Goal: Transaction & Acquisition: Purchase product/service

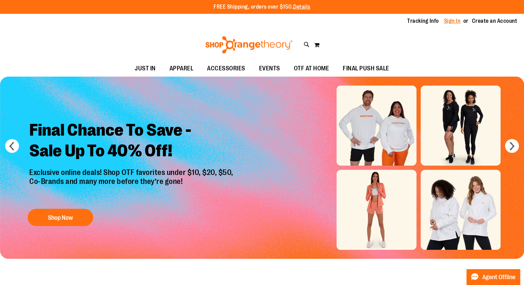
click at [451, 21] on link "Sign In" at bounding box center [452, 21] width 17 height 8
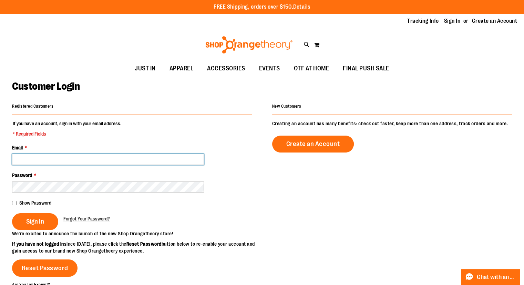
click at [94, 155] on input "Email *" at bounding box center [108, 159] width 192 height 11
type input "**********"
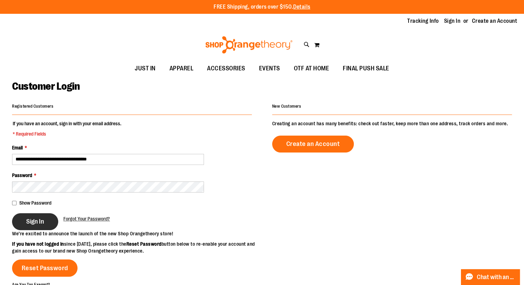
click at [24, 219] on button "Sign In" at bounding box center [35, 221] width 46 height 17
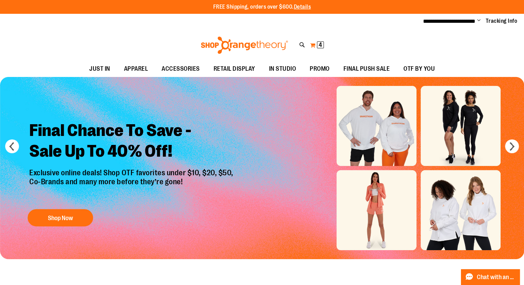
click at [318, 44] on span "4 4 items" at bounding box center [320, 44] width 7 height 7
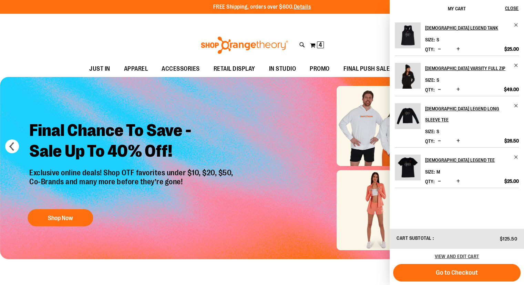
click at [436, 89] on button "Decrease product quantity" at bounding box center [439, 89] width 7 height 7
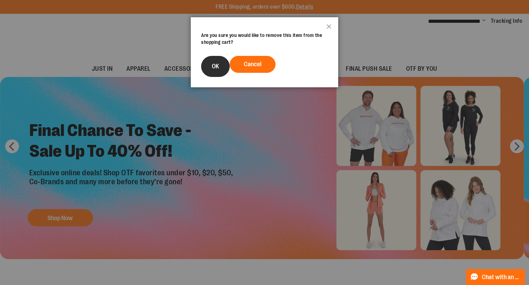
click at [208, 69] on button "OK" at bounding box center [215, 66] width 29 height 21
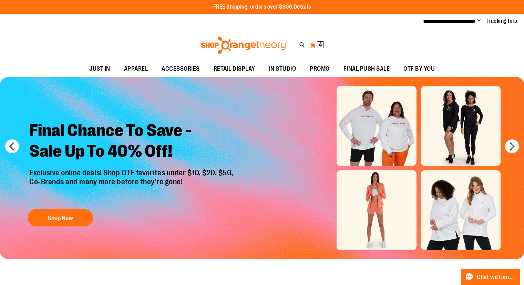
click at [320, 46] on span "4" at bounding box center [320, 44] width 3 height 7
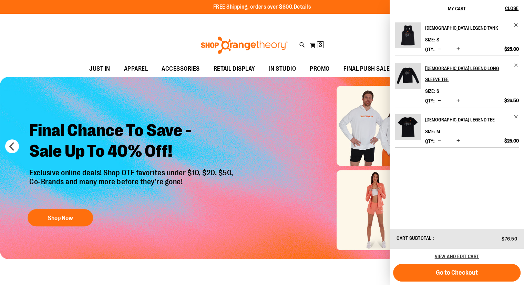
click at [456, 24] on h2 "[DEMOGRAPHIC_DATA] Legend Tank" at bounding box center [467, 27] width 84 height 11
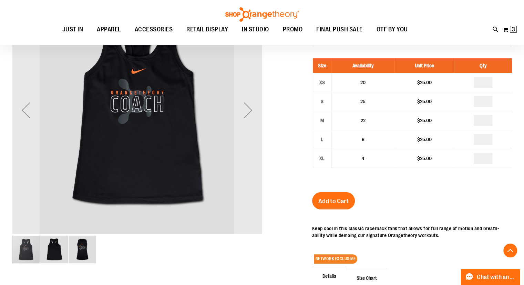
scroll to position [115, 0]
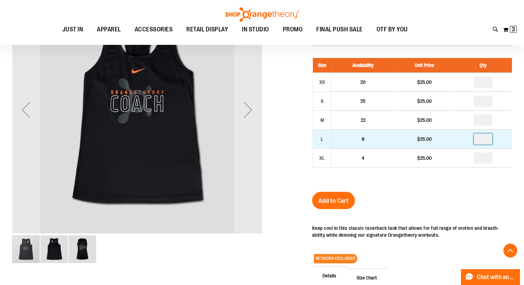
click at [485, 136] on input "number" at bounding box center [483, 138] width 19 height 11
type input "*"
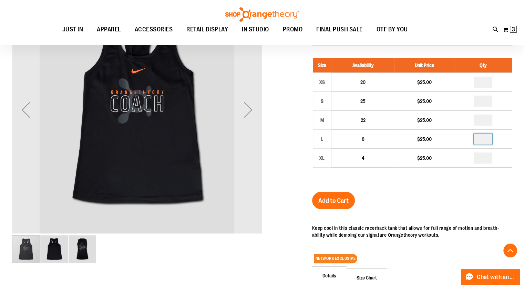
click at [440, 196] on div "Ladies Legend Tank $25.00 In stock Only %1 left SKU RT-231111100 Size Availabil…" at bounding box center [412, 193] width 200 height 366
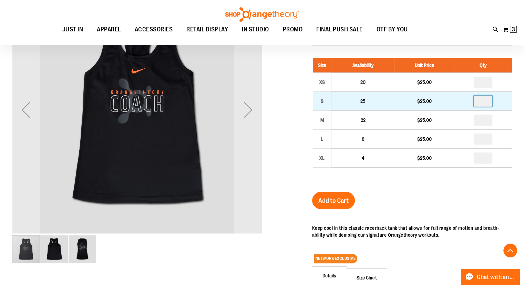
click at [486, 97] on input "number" at bounding box center [483, 100] width 19 height 11
type input "*"
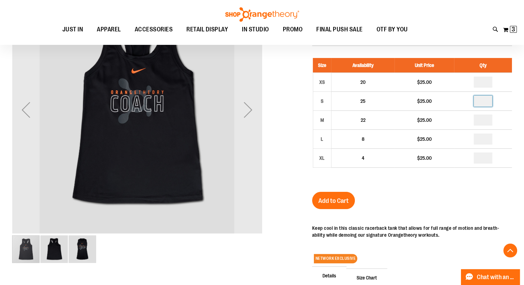
click at [435, 213] on div "Ladies Legend Tank $25.00 In stock Only %1 left SKU RT-231111100 Size Availabil…" at bounding box center [412, 193] width 200 height 366
click at [338, 197] on span "Add to Cart" at bounding box center [333, 201] width 30 height 8
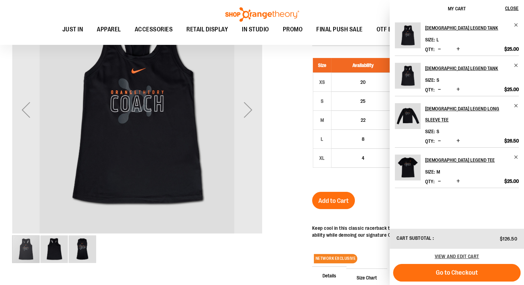
click at [459, 137] on button "Increase product quantity" at bounding box center [458, 140] width 7 height 7
click at [515, 154] on link "Ladies Legend Tee" at bounding box center [472, 159] width 94 height 11
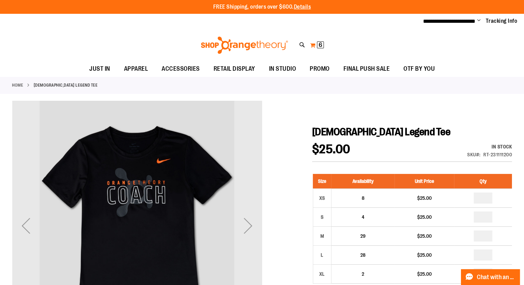
click at [313, 42] on button "My Cart 6 6 items" at bounding box center [317, 45] width 14 height 11
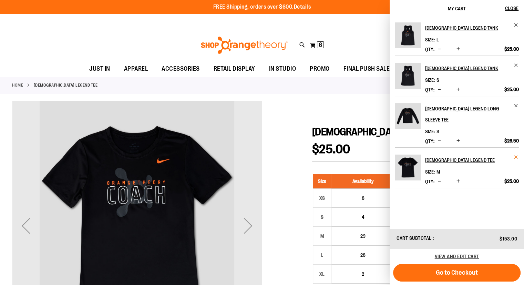
click at [517, 154] on span "Remove item" at bounding box center [516, 156] width 5 height 5
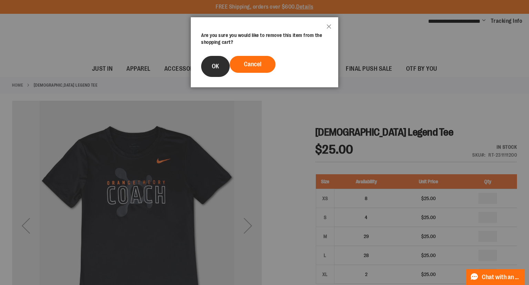
click at [213, 62] on button "OK" at bounding box center [215, 66] width 29 height 21
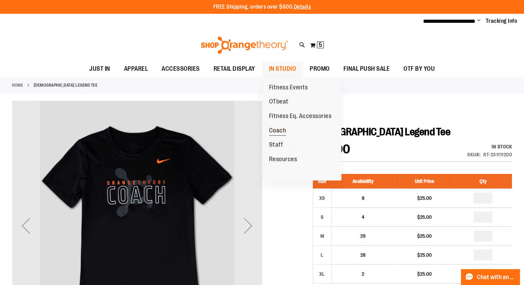
click at [280, 127] on span "Coach" at bounding box center [277, 131] width 17 height 9
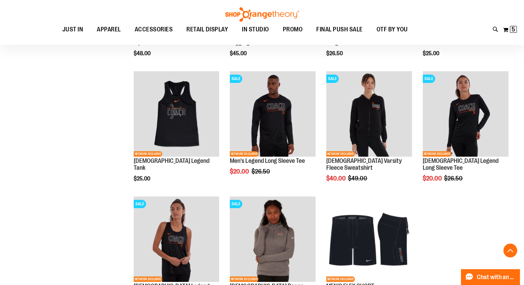
scroll to position [456, 0]
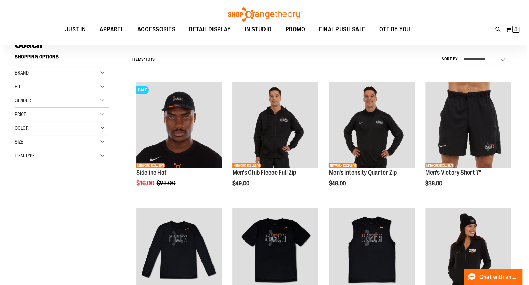
scroll to position [52, 0]
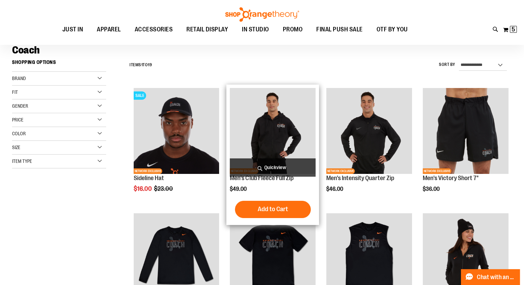
click at [300, 164] on span "Quickview" at bounding box center [273, 167] width 86 height 18
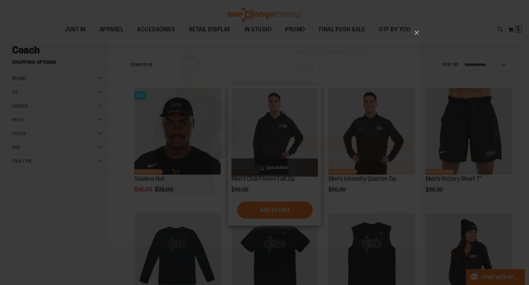
scroll to position [0, 0]
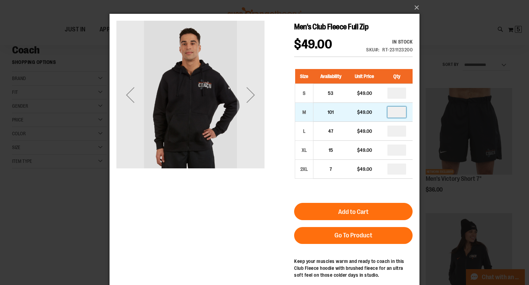
click at [400, 115] on input "number" at bounding box center [397, 111] width 19 height 11
type input "*"
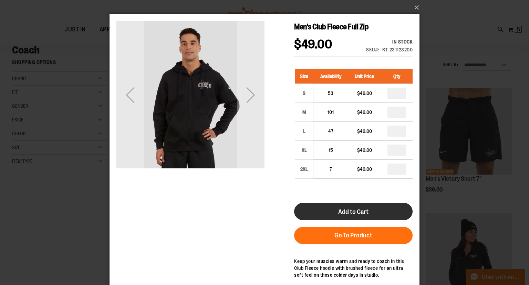
click at [357, 214] on span "Add to Cart" at bounding box center [353, 212] width 30 height 8
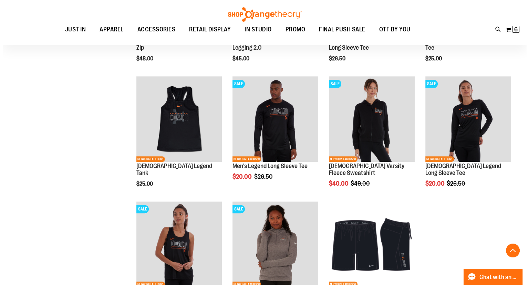
scroll to position [440, 0]
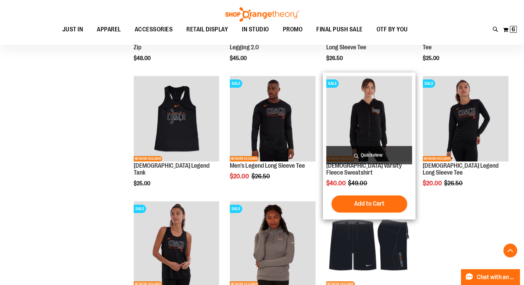
click at [376, 156] on span "Quickview" at bounding box center [369, 155] width 86 height 18
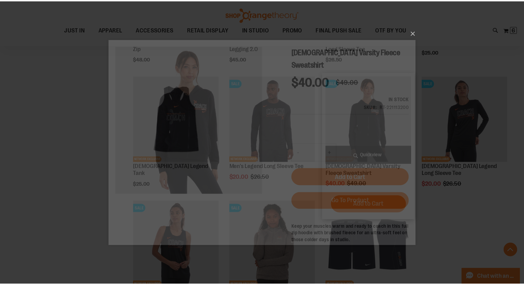
scroll to position [0, 0]
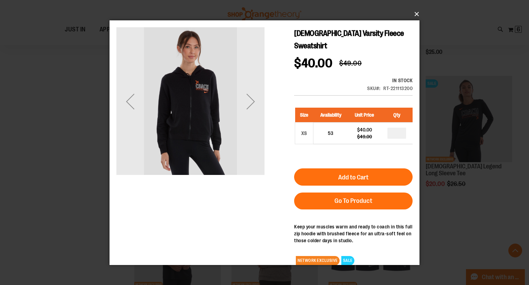
click at [421, 12] on button "×" at bounding box center [267, 14] width 310 height 15
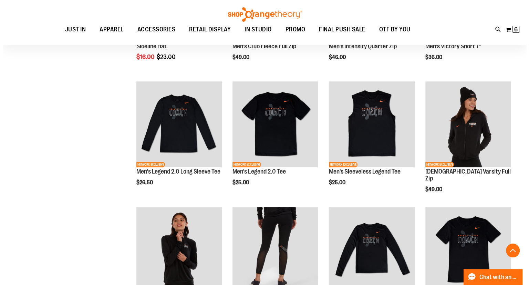
scroll to position [173, 0]
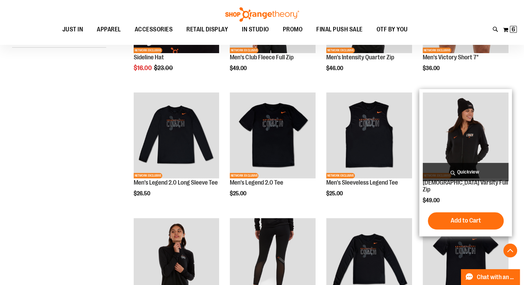
click at [453, 174] on span "Quickview" at bounding box center [466, 172] width 86 height 18
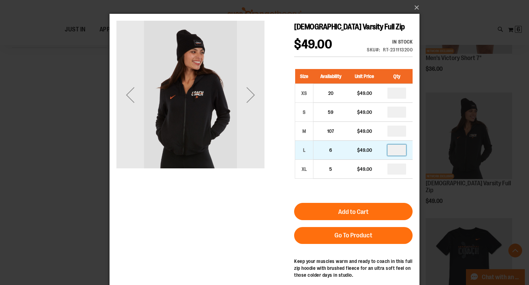
click at [399, 149] on input "number" at bounding box center [397, 149] width 19 height 11
type input "*"
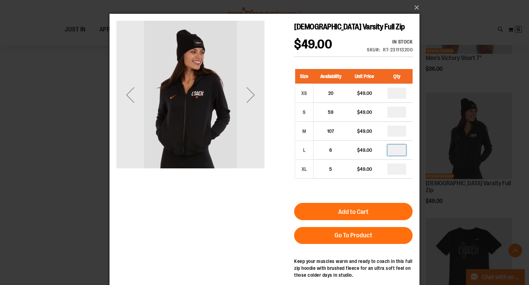
click at [269, 197] on div "Ladies Varsity Full Zip $49.00 In stock Only %1 left SKU RT-231113200 Size Avai…" at bounding box center [264, 164] width 296 height 287
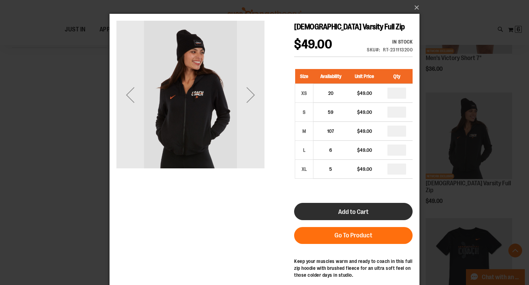
click at [382, 208] on button "Add to Cart" at bounding box center [353, 211] width 119 height 17
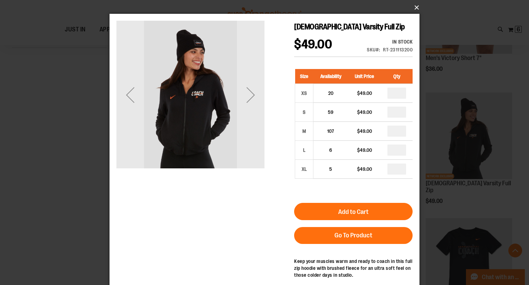
click at [412, 8] on button "×" at bounding box center [267, 7] width 310 height 15
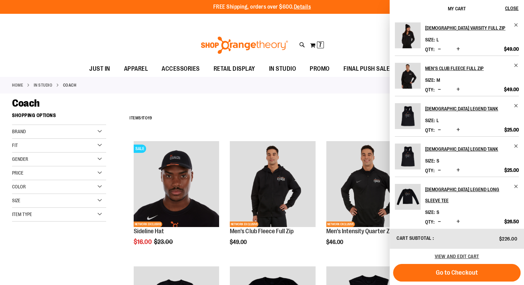
click at [334, 97] on div "Coach" at bounding box center [262, 103] width 500 height 12
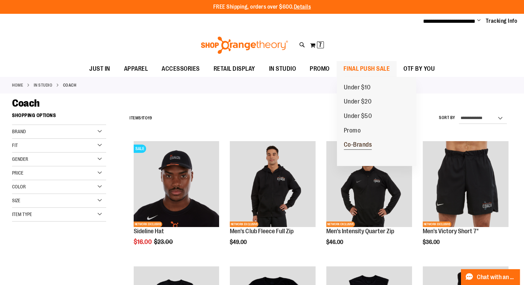
click at [358, 146] on span "Co-Brands" at bounding box center [358, 145] width 28 height 9
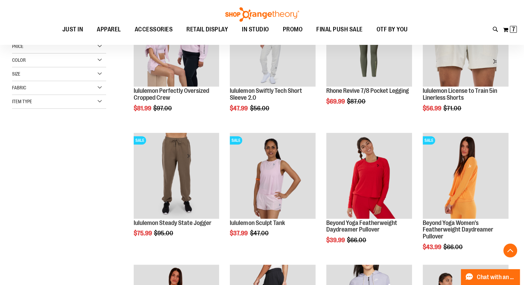
scroll to position [140, 0]
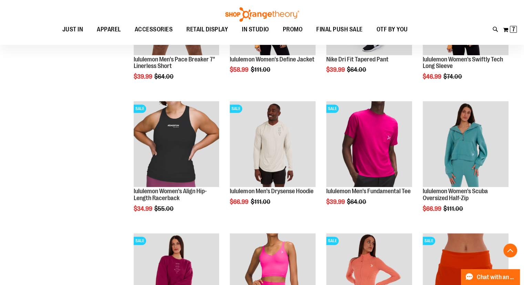
scroll to position [567, 0]
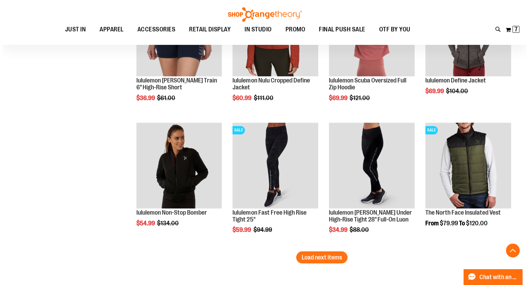
scroll to position [1072, 0]
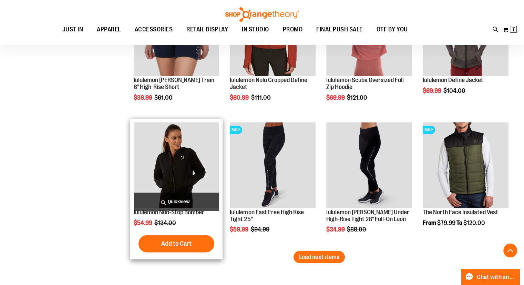
click at [174, 195] on span "Quickview" at bounding box center [177, 201] width 86 height 18
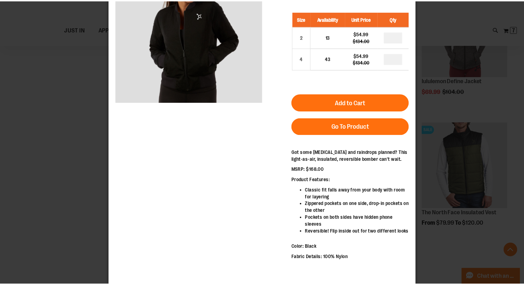
scroll to position [0, 0]
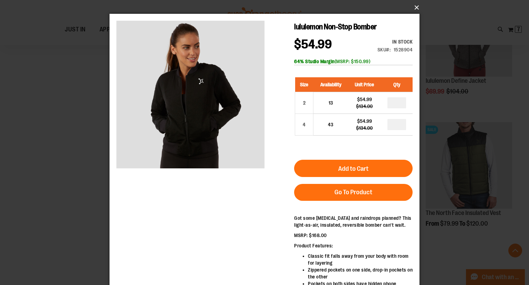
click at [418, 3] on button "×" at bounding box center [267, 7] width 310 height 15
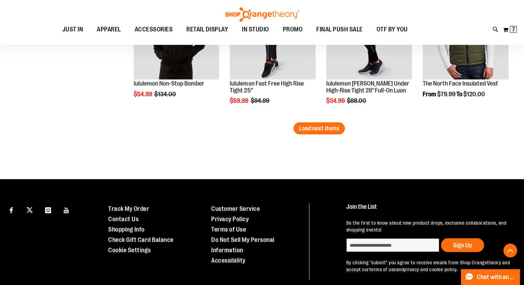
scroll to position [1103, 0]
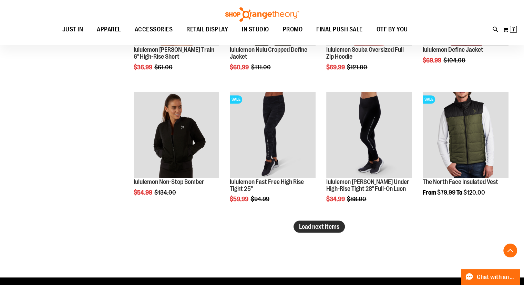
click at [322, 229] on button "Load next items" at bounding box center [319, 226] width 51 height 12
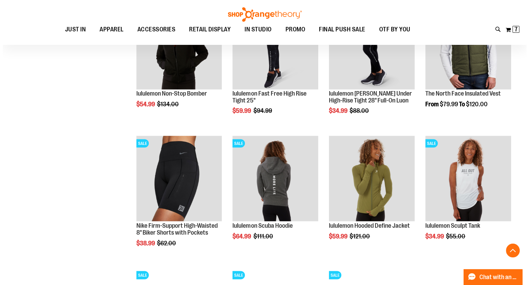
scroll to position [1191, 0]
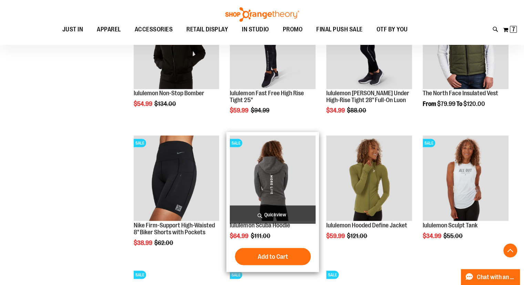
click at [278, 212] on span "Quickview" at bounding box center [273, 214] width 86 height 18
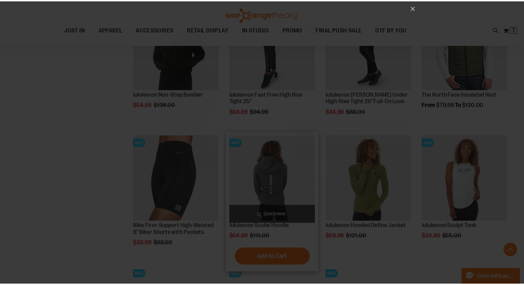
scroll to position [0, 0]
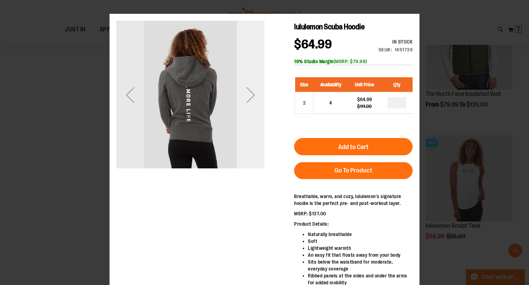
click at [250, 93] on div "Next" at bounding box center [251, 95] width 28 height 28
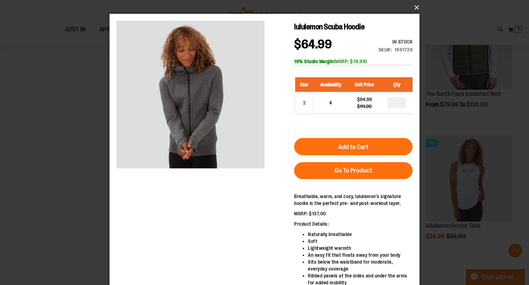
click at [414, 10] on button "×" at bounding box center [267, 7] width 310 height 15
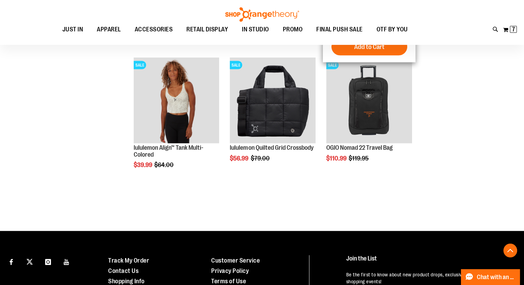
scroll to position [1401, 0]
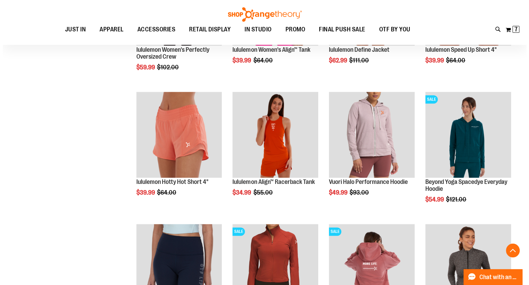
scroll to position [828, 0]
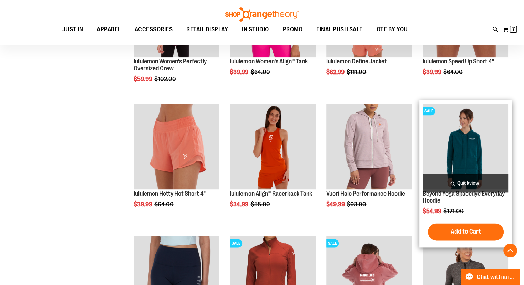
click at [484, 182] on span "Quickview" at bounding box center [466, 183] width 86 height 18
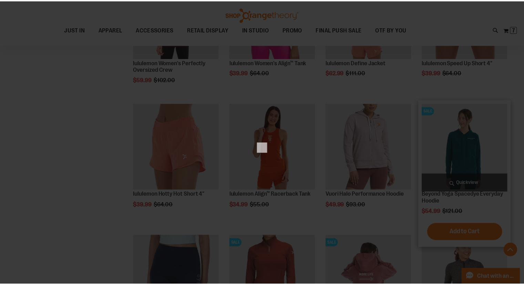
scroll to position [0, 0]
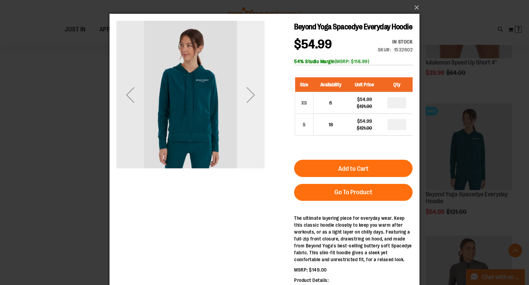
click at [255, 94] on div "Next" at bounding box center [251, 95] width 28 height 28
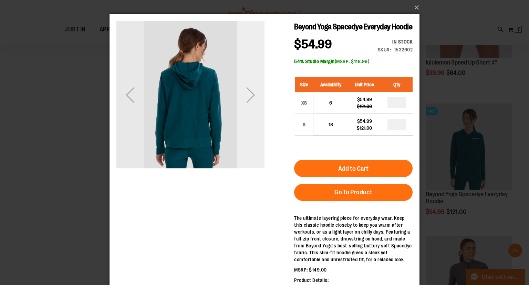
click at [255, 94] on div "Next" at bounding box center [251, 95] width 28 height 28
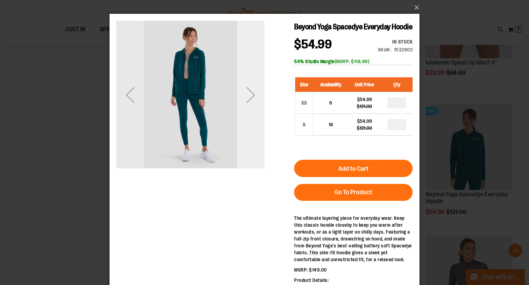
click at [255, 94] on div "Next" at bounding box center [251, 95] width 28 height 28
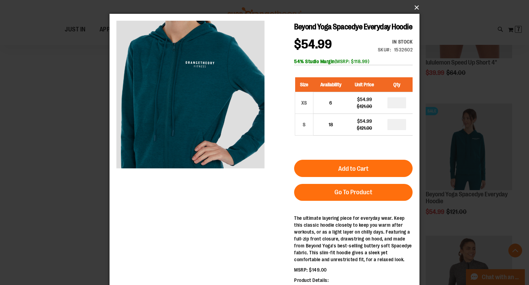
click at [414, 4] on button "×" at bounding box center [267, 7] width 310 height 15
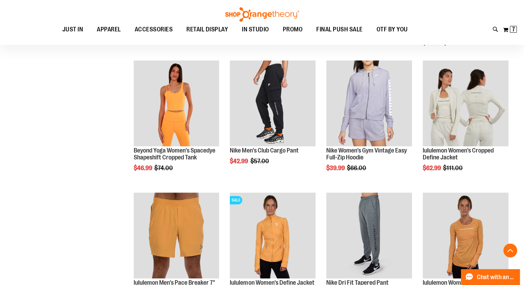
scroll to position [344, 0]
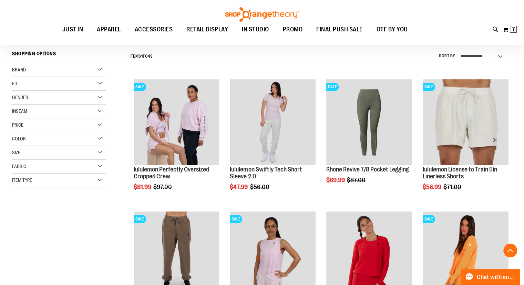
scroll to position [262, 0]
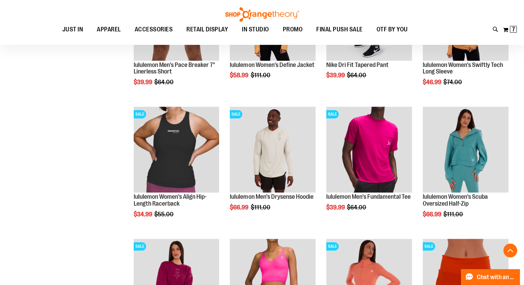
scroll to position [561, 0]
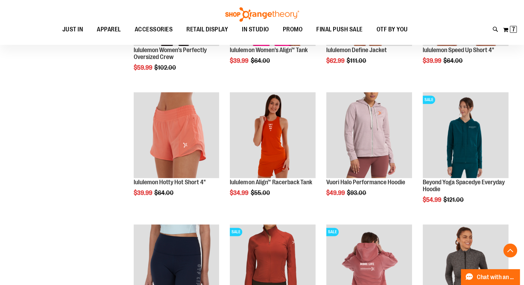
scroll to position [841, 0]
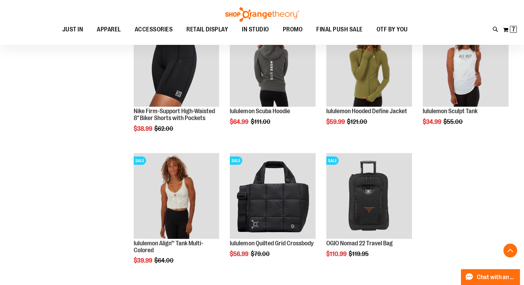
scroll to position [1200, 0]
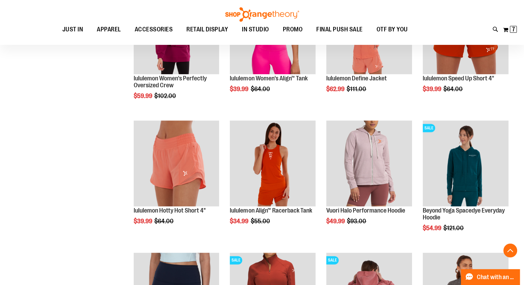
scroll to position [810, 0]
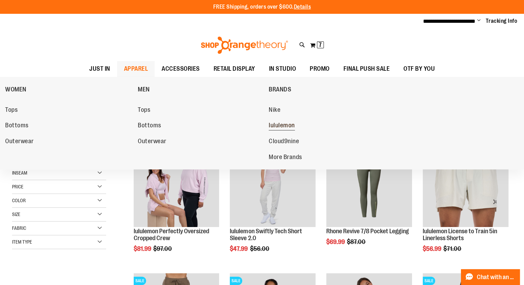
click at [288, 126] on span "lululemon" at bounding box center [282, 126] width 26 height 9
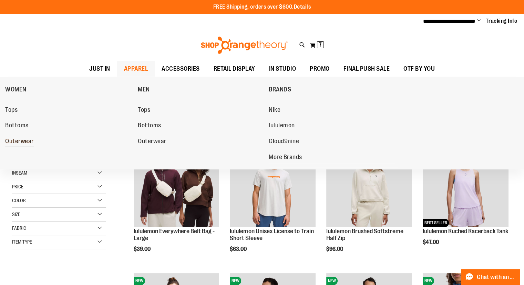
click at [27, 144] on span "Outerwear" at bounding box center [19, 141] width 29 height 9
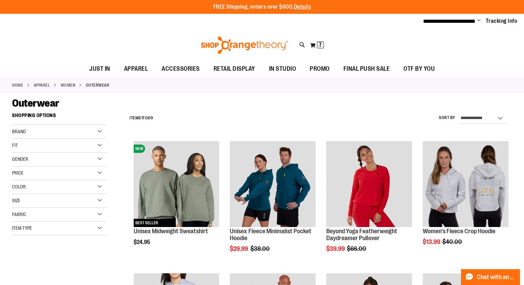
click at [43, 128] on div "Brand" at bounding box center [59, 132] width 94 height 14
click at [19, 152] on link "lululemon" at bounding box center [55, 152] width 90 height 7
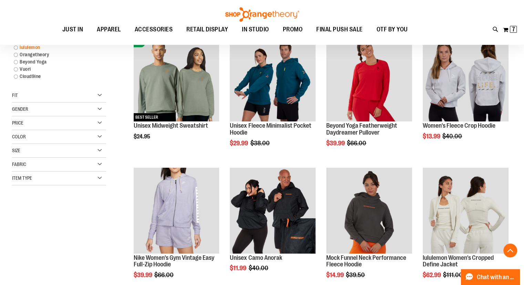
scroll to position [109, 0]
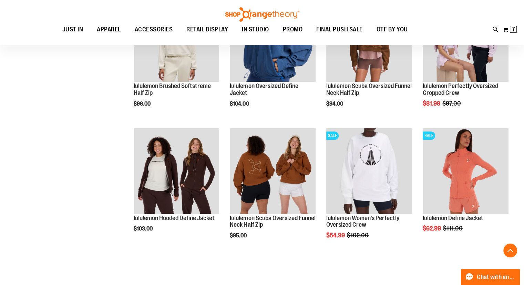
scroll to position [408, 0]
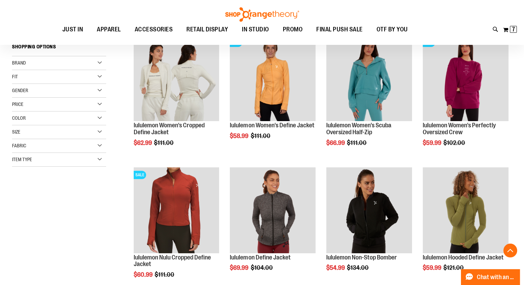
scroll to position [104, 0]
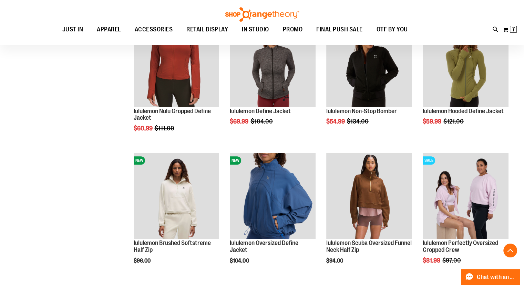
scroll to position [302, 0]
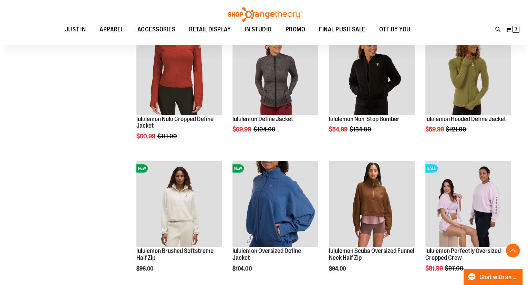
scroll to position [333, 0]
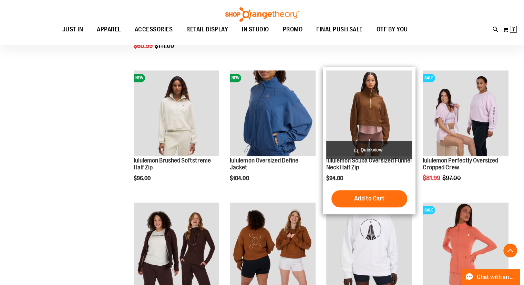
click at [364, 149] on span "Quickview" at bounding box center [369, 150] width 86 height 18
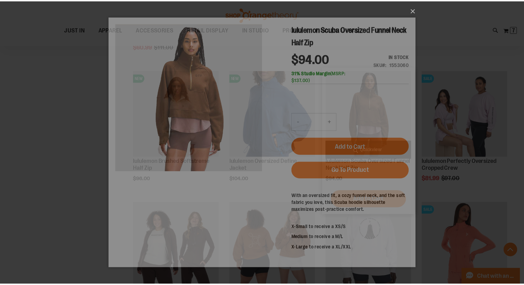
scroll to position [0, 0]
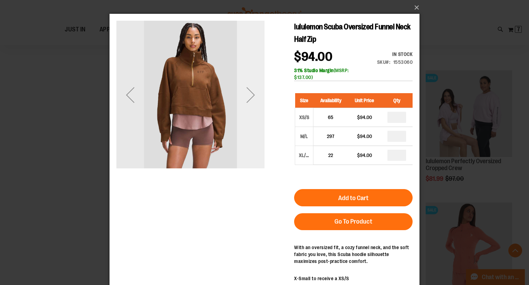
click at [246, 98] on div "Next" at bounding box center [251, 95] width 28 height 28
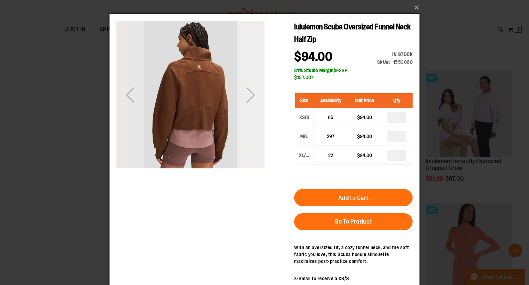
click at [246, 98] on div "Next" at bounding box center [251, 95] width 28 height 28
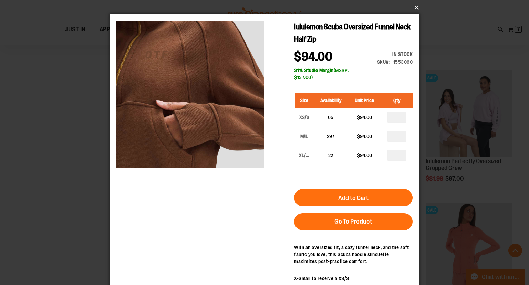
click at [419, 6] on button "×" at bounding box center [267, 7] width 310 height 15
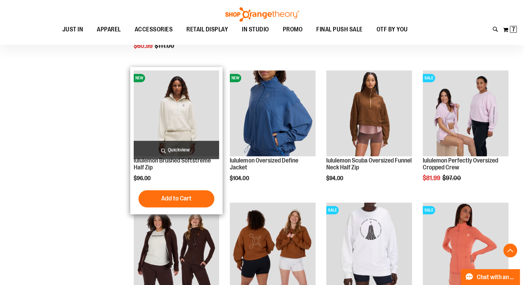
scroll to position [128, 0]
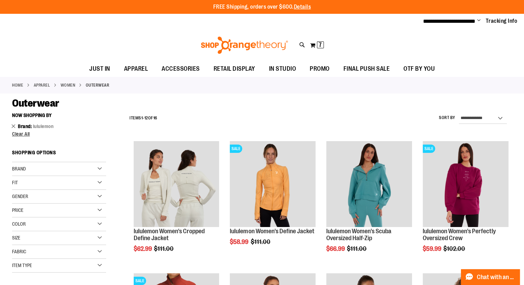
click at [11, 127] on link "Remove This Item" at bounding box center [13, 125] width 4 height 7
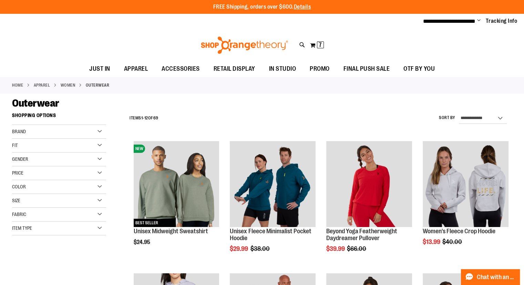
click at [55, 129] on div "Brand" at bounding box center [59, 132] width 94 height 14
drag, startPoint x: 55, startPoint y: 129, endPoint x: 57, endPoint y: 189, distance: 60.0
click at [57, 189] on div "Brand Nike lululemon Orangetheory Beyond Yoga" at bounding box center [59, 159] width 94 height 69
click at [57, 189] on li "Cloud9ine" at bounding box center [57, 184] width 90 height 12
click at [19, 174] on link "Vuori" at bounding box center [55, 174] width 90 height 7
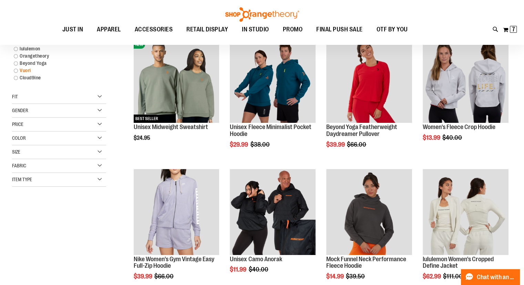
scroll to position [109, 0]
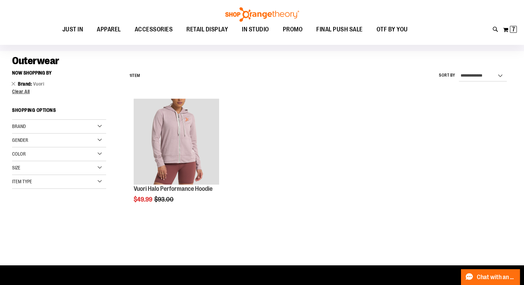
scroll to position [38, 0]
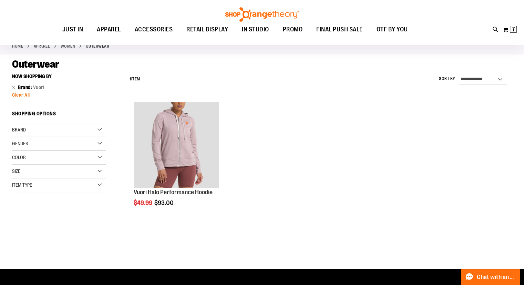
click at [23, 95] on span "Clear All" at bounding box center [21, 95] width 18 height 6
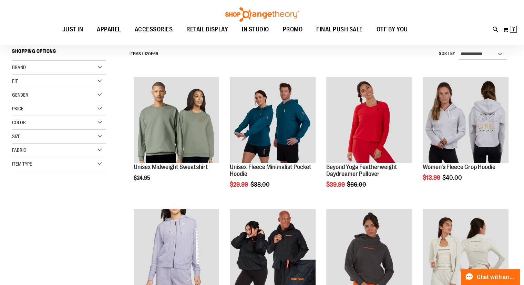
scroll to position [64, 0]
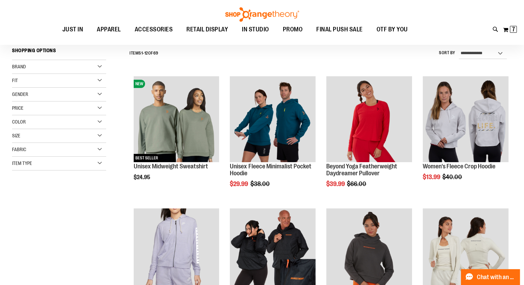
click at [41, 63] on div "Brand" at bounding box center [59, 67] width 94 height 14
click at [25, 100] on link "Beyond Yoga" at bounding box center [55, 102] width 90 height 7
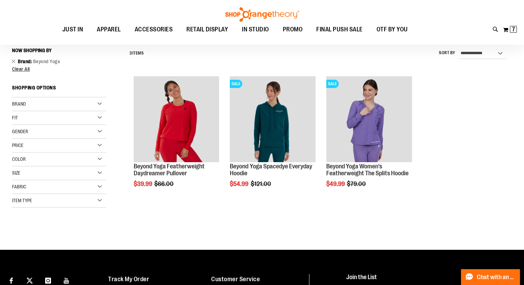
click at [45, 99] on div "Brand" at bounding box center [59, 104] width 94 height 14
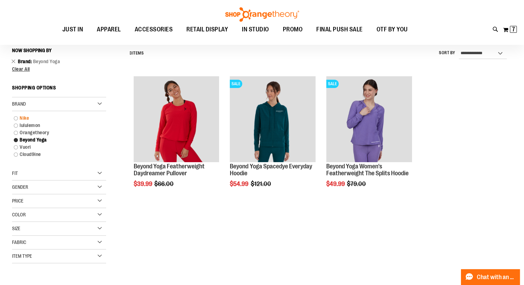
click at [20, 119] on link "Nike" at bounding box center [55, 117] width 90 height 7
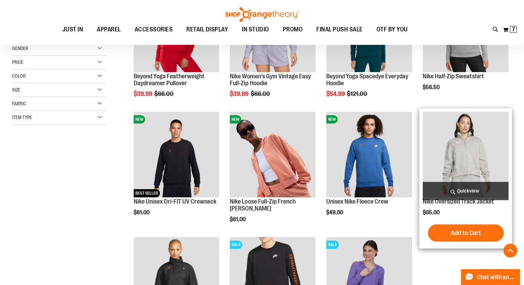
scroll to position [285, 0]
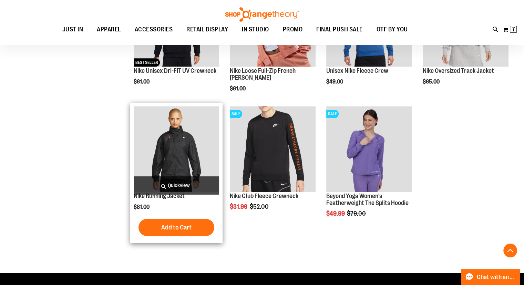
click at [165, 125] on img "product" at bounding box center [177, 149] width 86 height 86
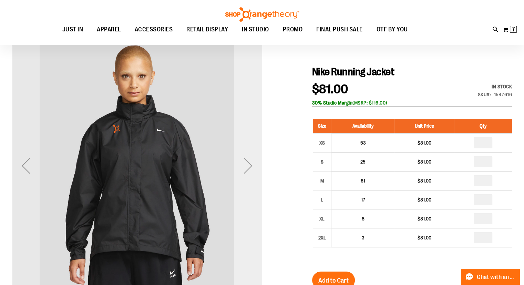
scroll to position [57, 0]
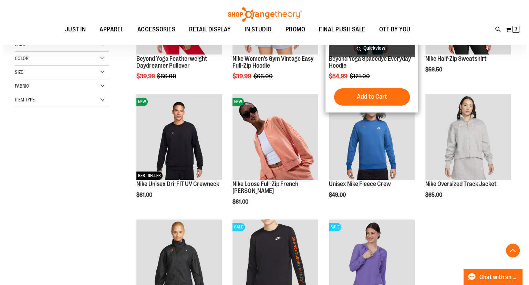
scroll to position [172, 0]
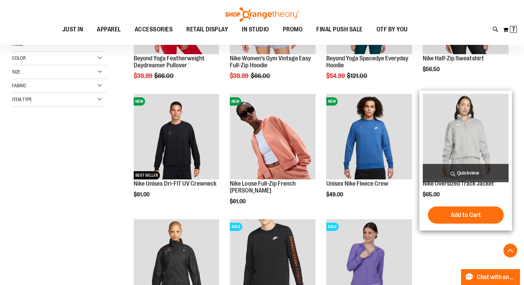
click at [469, 165] on span "Quickview" at bounding box center [466, 173] width 86 height 18
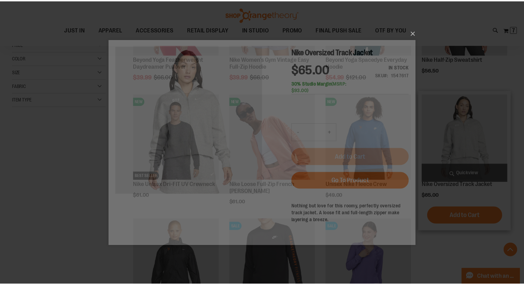
scroll to position [0, 0]
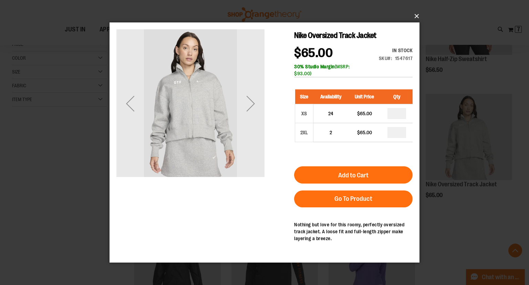
click at [417, 16] on button "×" at bounding box center [267, 16] width 310 height 15
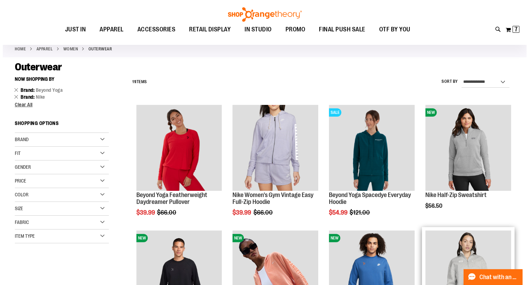
scroll to position [35, 0]
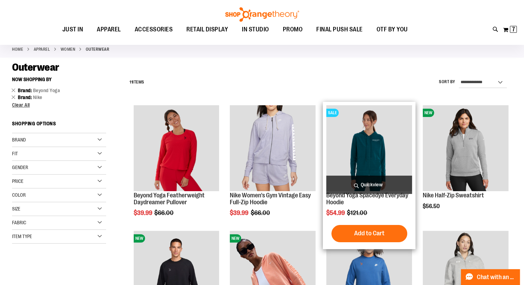
click at [358, 182] on span "Quickview" at bounding box center [369, 184] width 86 height 18
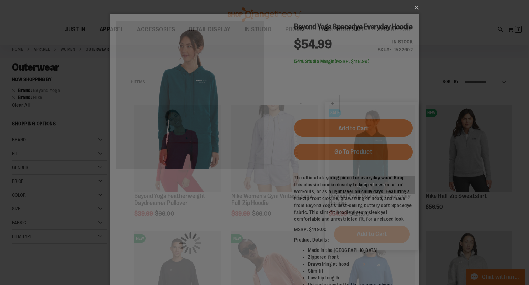
scroll to position [0, 0]
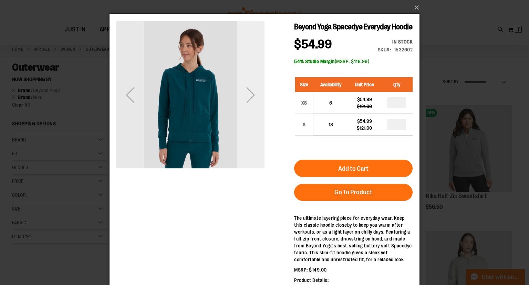
click at [242, 88] on div "Next" at bounding box center [251, 95] width 28 height 28
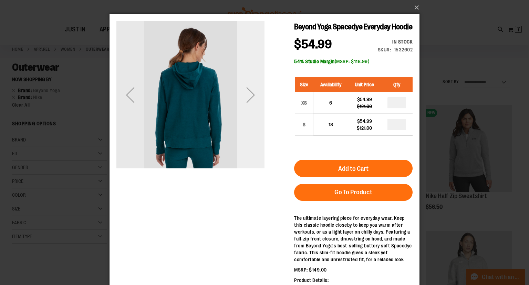
click at [242, 88] on div "Next" at bounding box center [251, 95] width 28 height 28
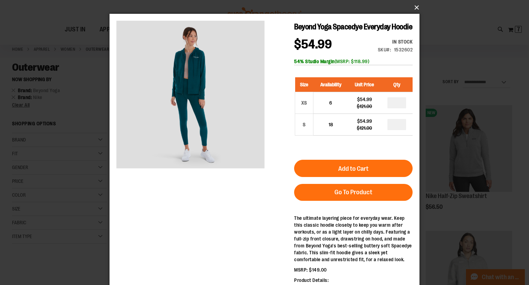
click at [419, 3] on button "×" at bounding box center [267, 7] width 310 height 15
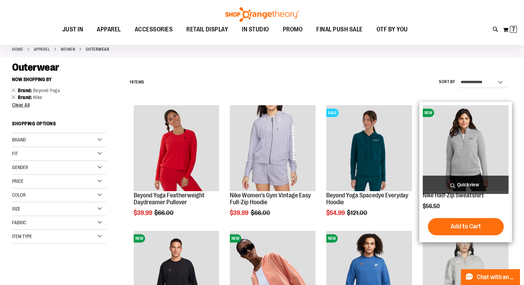
click at [471, 177] on span "Quickview" at bounding box center [466, 184] width 86 height 18
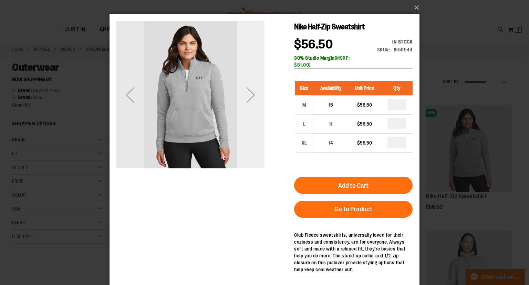
click at [248, 93] on div "Next" at bounding box center [251, 95] width 28 height 28
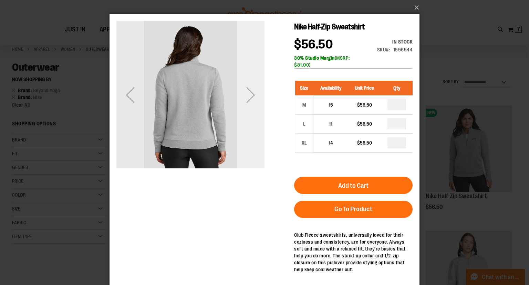
click at [248, 93] on div "Next" at bounding box center [251, 95] width 28 height 28
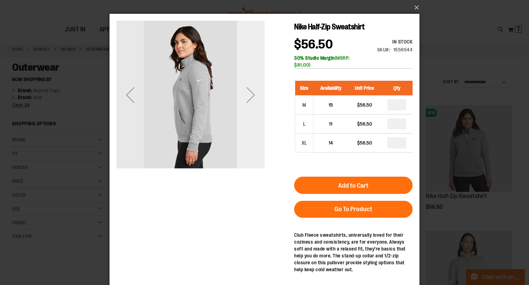
click at [248, 93] on div "Next" at bounding box center [251, 95] width 28 height 28
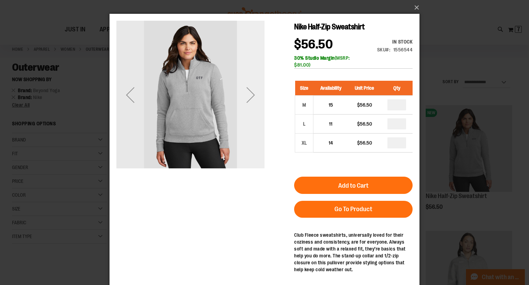
click at [248, 93] on div "Next" at bounding box center [251, 95] width 28 height 28
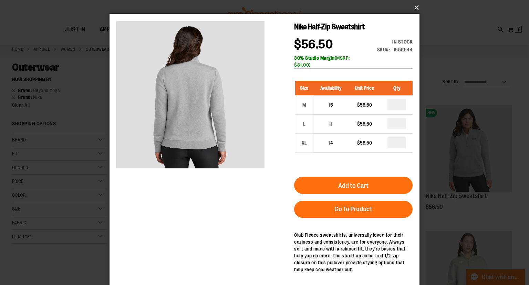
click at [414, 11] on button "×" at bounding box center [267, 7] width 310 height 15
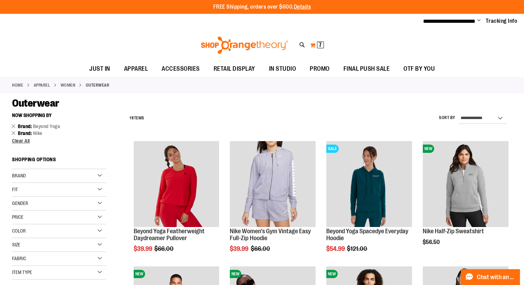
click at [311, 49] on button "My Cart 7 7 items" at bounding box center [317, 45] width 14 height 11
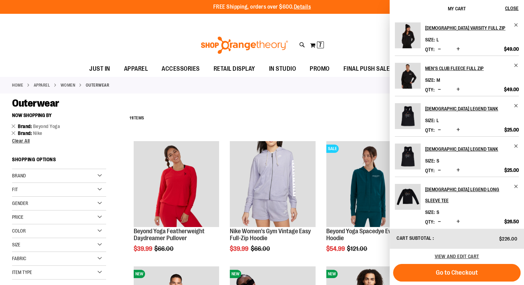
click at [95, 24] on div "**********" at bounding box center [262, 21] width 524 height 15
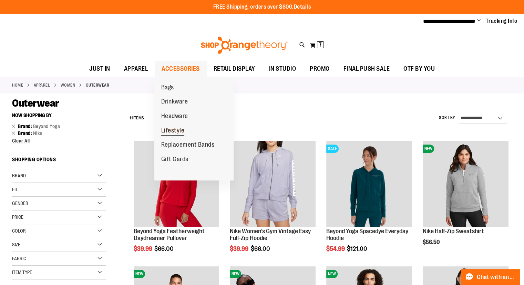
click at [175, 130] on span "Lifestyle" at bounding box center [172, 131] width 23 height 9
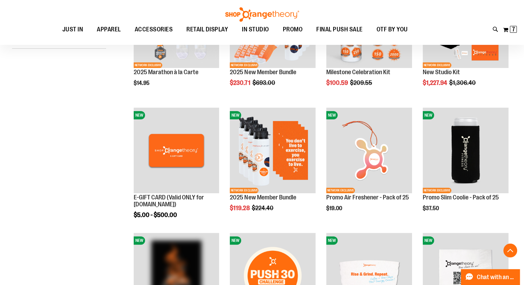
scroll to position [158, 0]
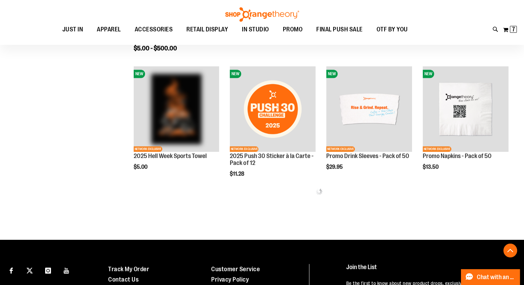
scroll to position [325, 0]
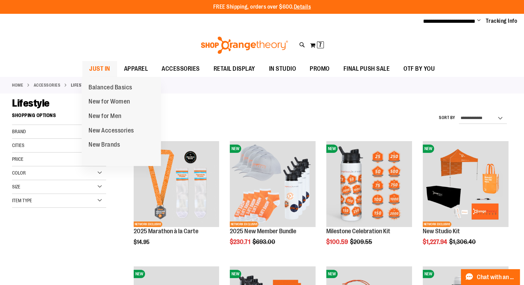
click at [102, 61] on span "JUST IN" at bounding box center [99, 69] width 21 height 16
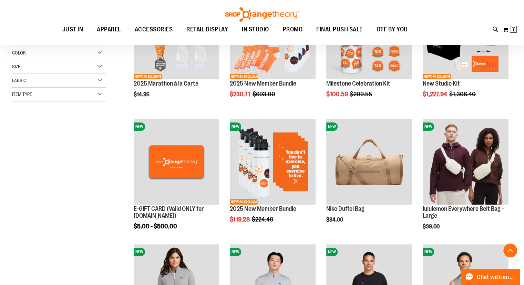
scroll to position [147, 0]
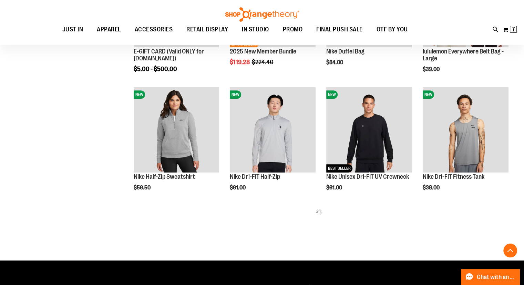
scroll to position [304, 0]
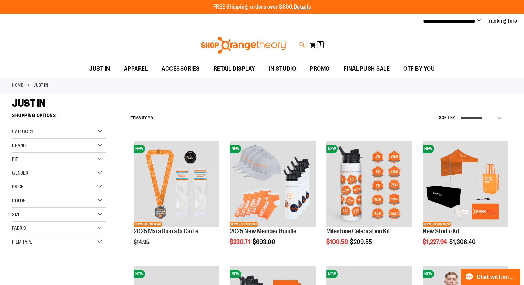
click at [300, 44] on icon at bounding box center [302, 45] width 6 height 8
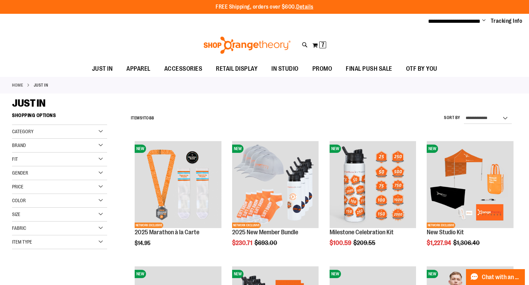
type input "*********"
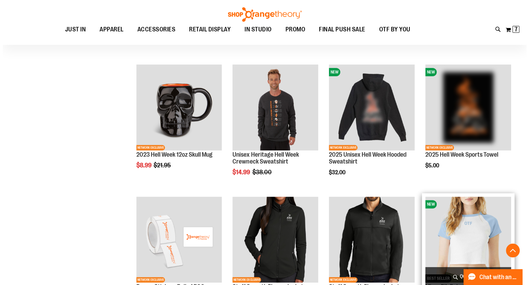
scroll to position [210, 0]
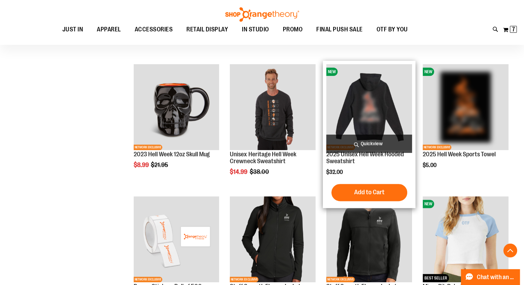
click at [370, 145] on span "Quickview" at bounding box center [369, 143] width 86 height 18
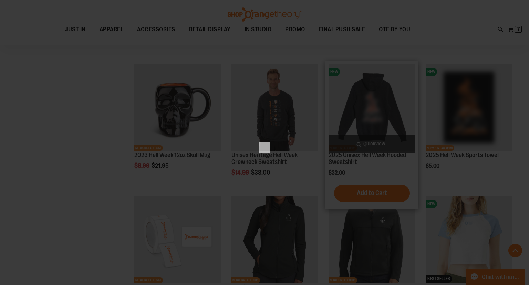
scroll to position [0, 0]
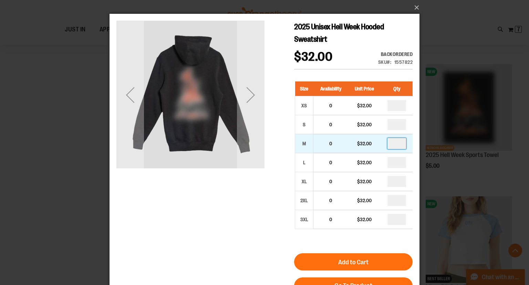
click at [400, 142] on input "number" at bounding box center [397, 143] width 19 height 11
type input "*"
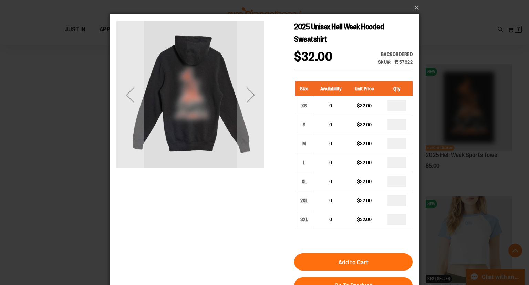
click at [211, 225] on div "2025 Unisex Hell Week Hooded Sweatshirt $32.00 Backordered Only %1 left SKU 155…" at bounding box center [264, 239] width 296 height 437
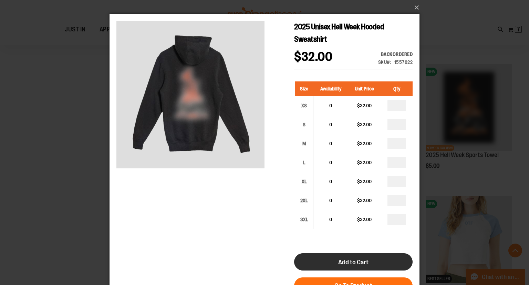
click at [376, 266] on button "Add to Cart" at bounding box center [353, 261] width 119 height 17
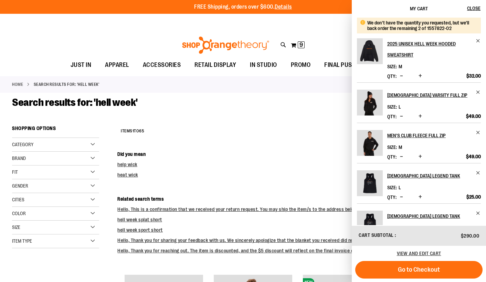
click at [292, 23] on div "**********" at bounding box center [243, 21] width 486 height 15
